Goal: Register for event/course

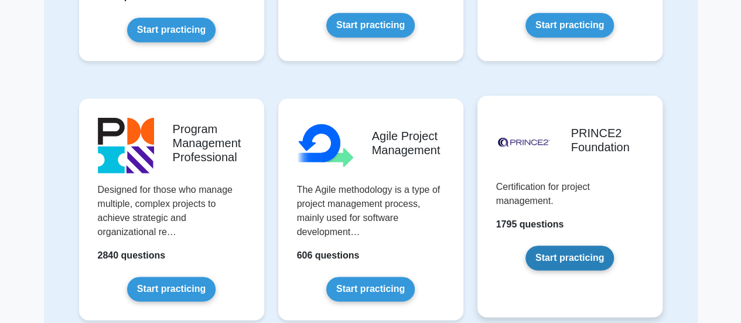
click at [550, 247] on link "Start practicing" at bounding box center [569, 257] width 88 height 25
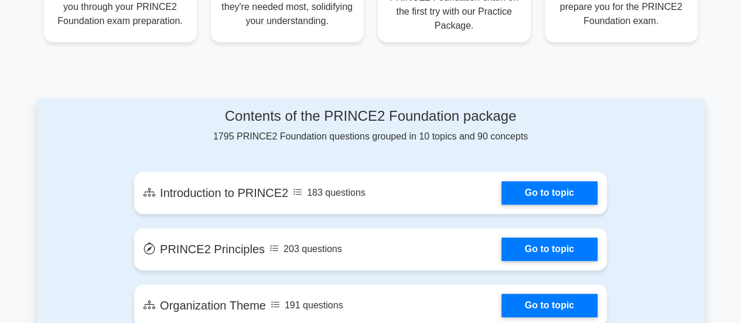
scroll to position [847, 0]
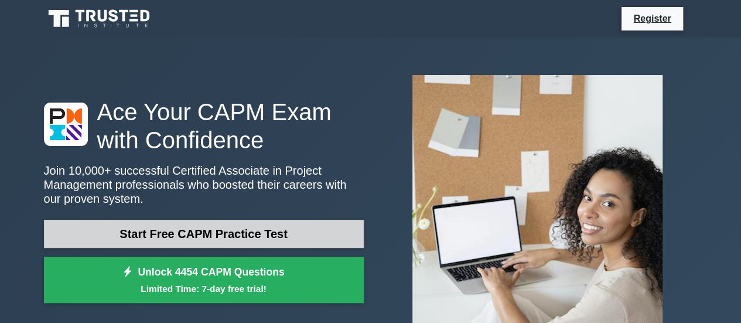
click at [214, 239] on link "Start Free CAPM Practice Test" at bounding box center [204, 234] width 320 height 28
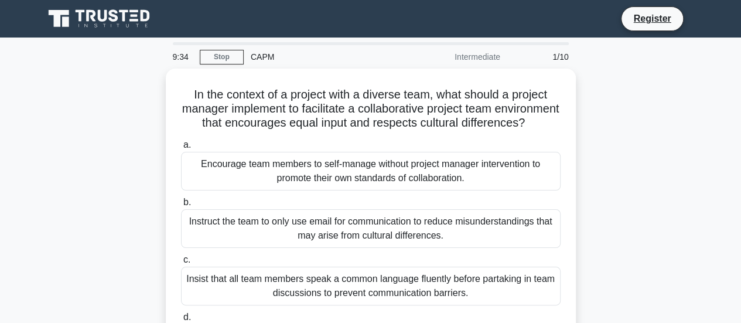
scroll to position [282, 0]
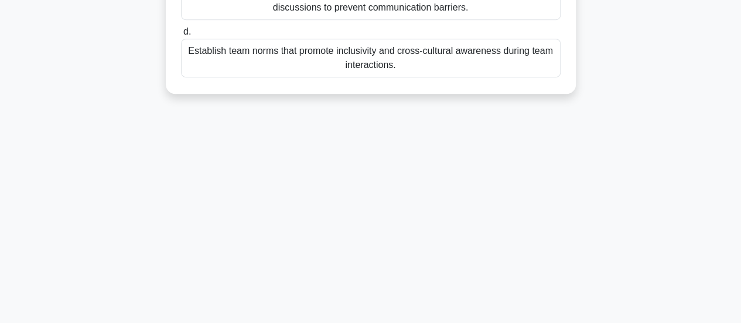
click at [367, 69] on div "Establish team norms that promote inclusivity and cross-cultural awareness duri…" at bounding box center [370, 58] width 379 height 39
click at [181, 36] on input "d. Establish team norms that promote inclusivity and cross-cultural awareness d…" at bounding box center [181, 32] width 0 height 8
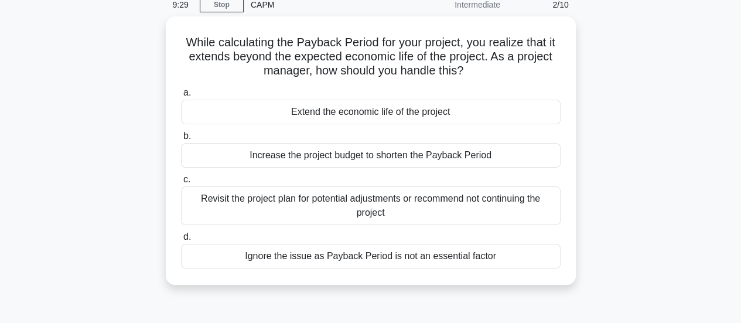
scroll to position [0, 0]
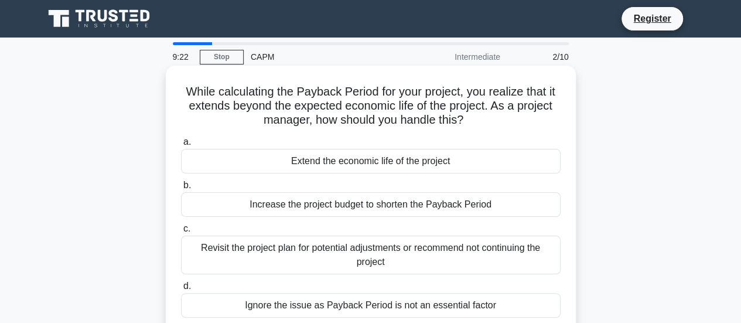
click at [360, 244] on div "Revisit the project plan for potential adjustments or recommend not continuing …" at bounding box center [370, 254] width 379 height 39
click at [181, 232] on input "c. Revisit the project plan for potential adjustments or recommend not continui…" at bounding box center [181, 229] width 0 height 8
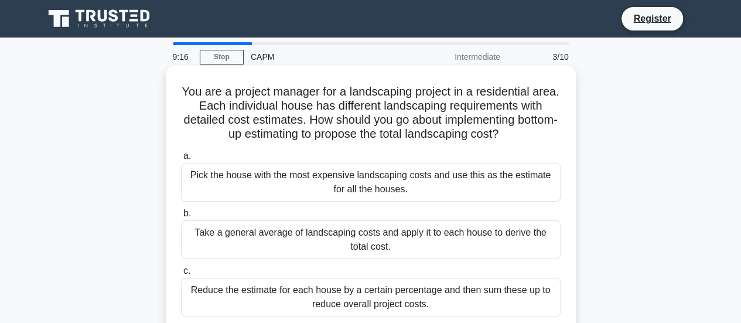
click at [379, 234] on div "Take a general average of landscaping costs and apply it to each house to deriv…" at bounding box center [370, 239] width 379 height 39
click at [181, 217] on input "b. Take a general average of landscaping costs and apply it to each house to de…" at bounding box center [181, 214] width 0 height 8
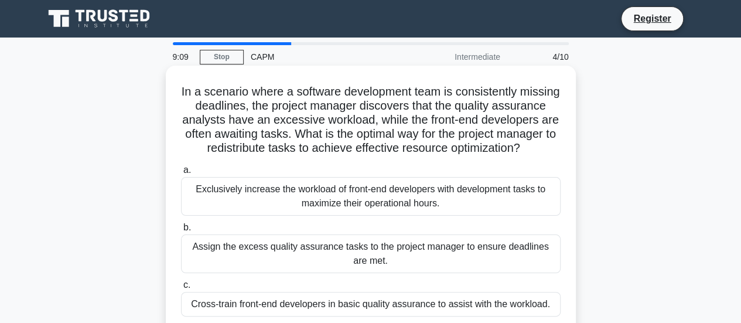
click at [371, 262] on div "Assign the excess quality assurance tasks to the project manager to ensure dead…" at bounding box center [370, 253] width 379 height 39
click at [181, 231] on input "b. Assign the excess quality assurance tasks to the project manager to ensure d…" at bounding box center [181, 228] width 0 height 8
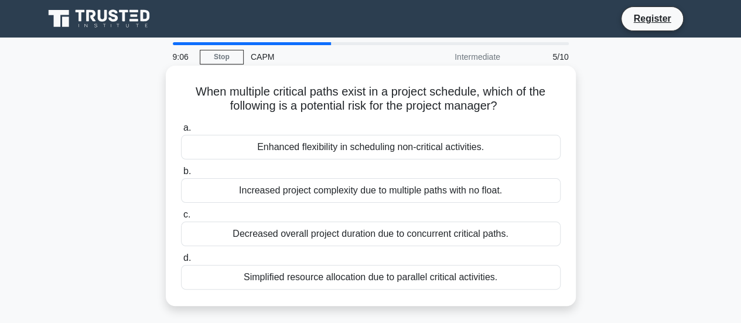
click at [338, 150] on div "Enhanced flexibility in scheduling non-critical activities." at bounding box center [370, 147] width 379 height 25
click at [181, 132] on input "a. Enhanced flexibility in scheduling non-critical activities." at bounding box center [181, 128] width 0 height 8
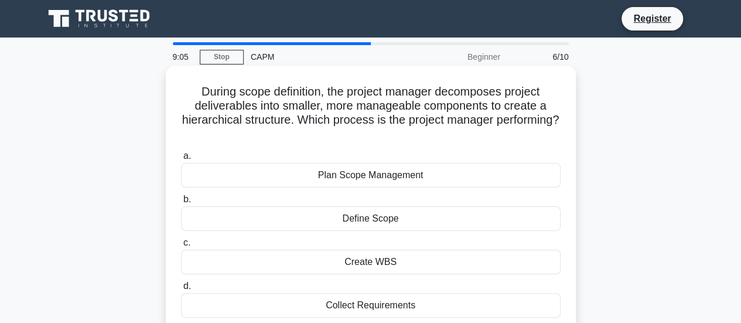
click at [362, 176] on div "Plan Scope Management" at bounding box center [370, 175] width 379 height 25
click at [181, 160] on input "a. Plan Scope Management" at bounding box center [181, 156] width 0 height 8
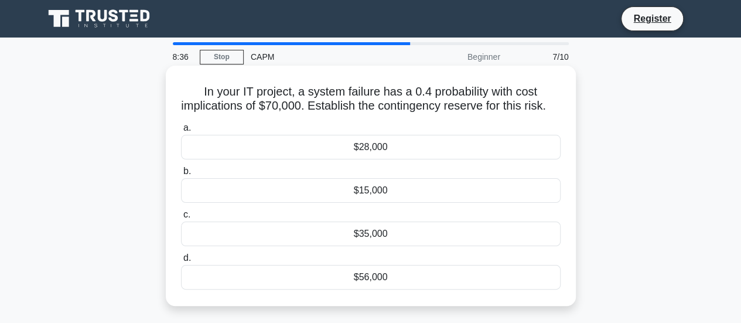
click at [377, 159] on div "$28,000" at bounding box center [370, 147] width 379 height 25
click at [181, 132] on input "a. $28,000" at bounding box center [181, 128] width 0 height 8
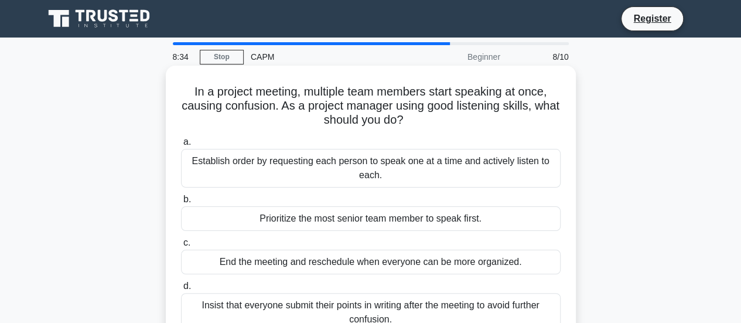
click at [382, 218] on div "Prioritize the most senior team member to speak first." at bounding box center [370, 218] width 379 height 25
click at [181, 203] on input "b. Prioritize the most senior team member to speak first." at bounding box center [181, 200] width 0 height 8
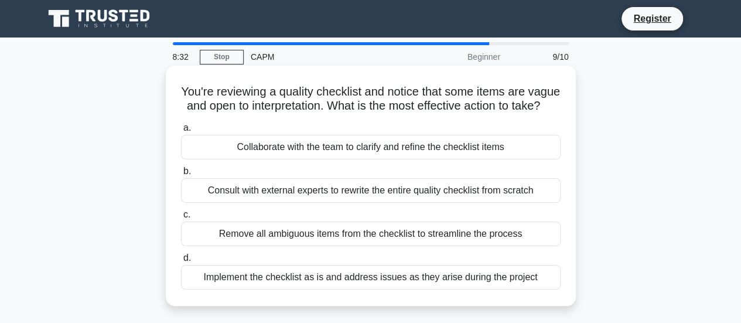
click at [367, 289] on div "Implement the checklist as is and address issues as they arise during the proje…" at bounding box center [370, 277] width 379 height 25
click at [181, 262] on input "d. Implement the checklist as is and address issues as they arise during the pr…" at bounding box center [181, 258] width 0 height 8
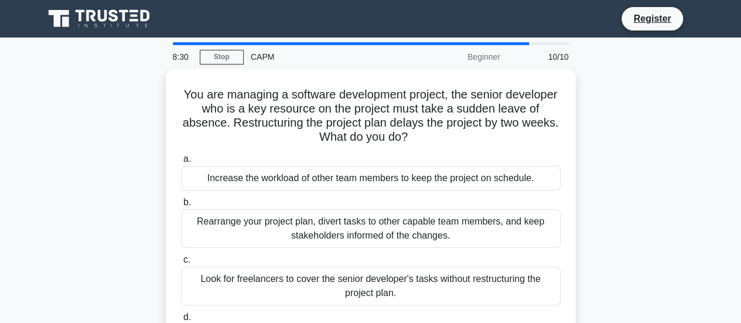
click at [367, 296] on div "Look for freelancers to cover the senior developer's tasks without restructurin…" at bounding box center [370, 285] width 379 height 39
click at [181, 263] on input "c. Look for freelancers to cover the senior developer's tasks without restructu…" at bounding box center [181, 260] width 0 height 8
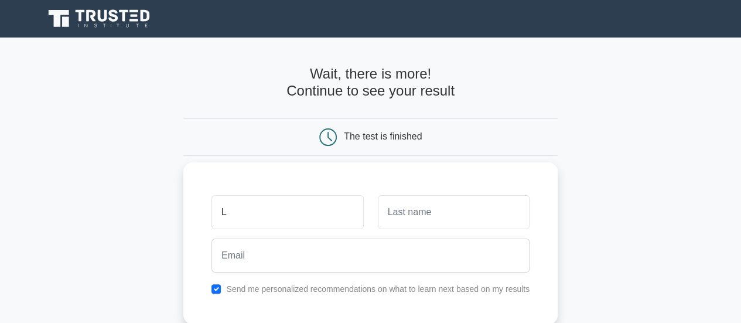
type input "L"
click at [402, 213] on input "text" at bounding box center [454, 212] width 152 height 34
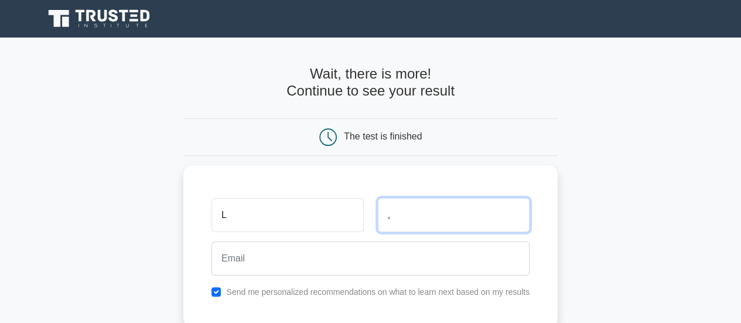
scroll to position [264, 0]
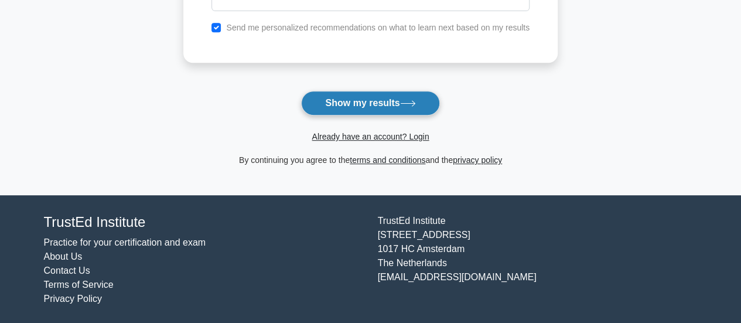
type input ","
click at [392, 104] on button "Show my results" at bounding box center [370, 103] width 138 height 25
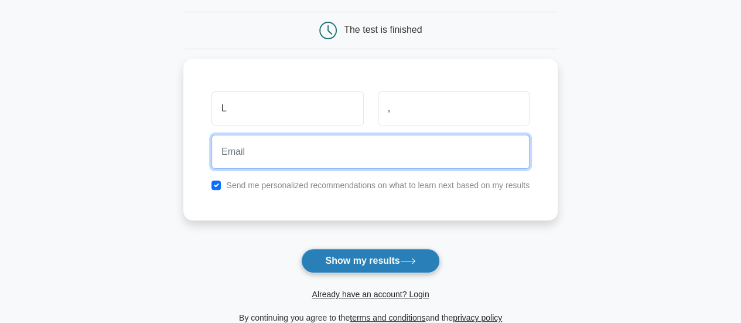
scroll to position [96, 0]
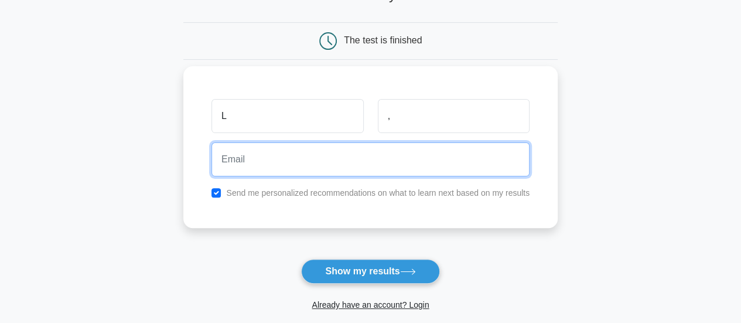
click at [340, 155] on input "email" at bounding box center [370, 159] width 318 height 34
type input "[EMAIL_ADDRESS][DOMAIN_NAME]"
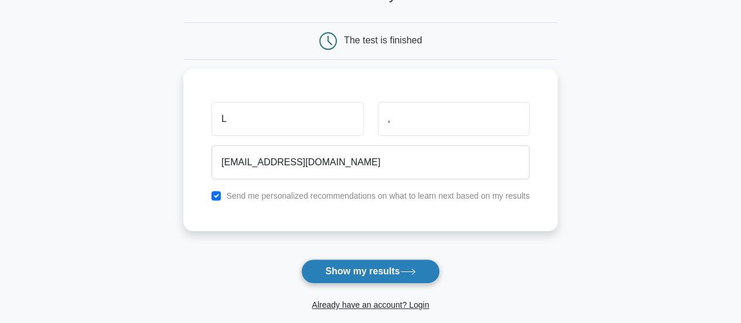
click at [367, 260] on button "Show my results" at bounding box center [370, 271] width 138 height 25
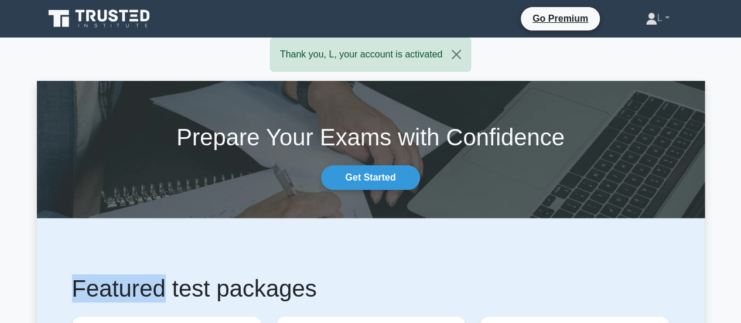
drag, startPoint x: 738, startPoint y: 172, endPoint x: 749, endPoint y: 172, distance: 11.1
